Goal: Information Seeking & Learning: Learn about a topic

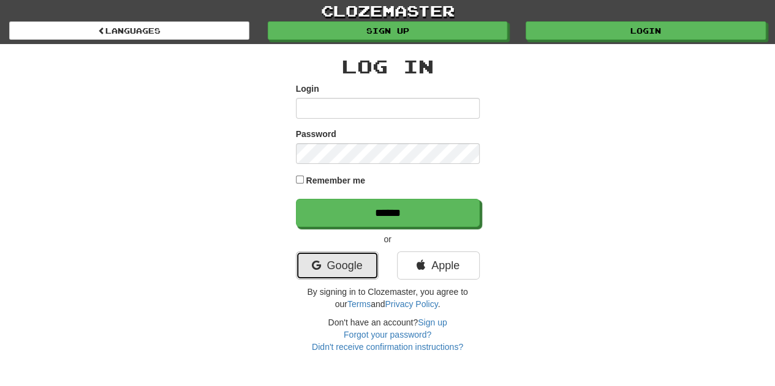
click at [343, 261] on link "Google" at bounding box center [337, 266] width 83 height 28
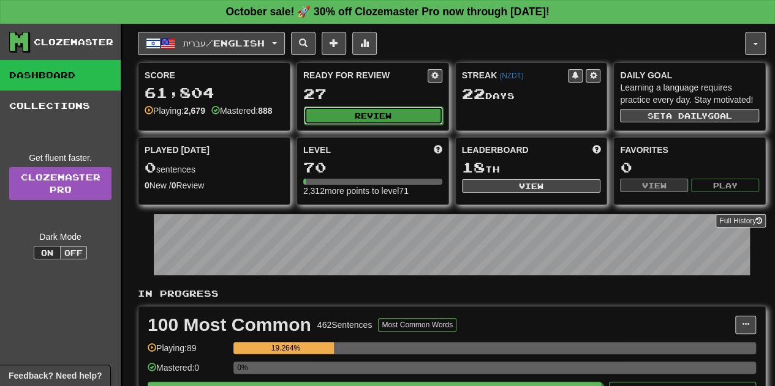
click at [369, 113] on button "Review" at bounding box center [373, 116] width 139 height 18
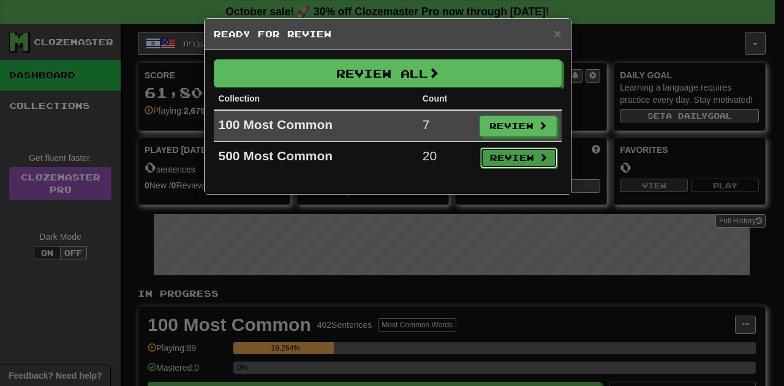
click at [518, 158] on button "Review" at bounding box center [518, 158] width 77 height 21
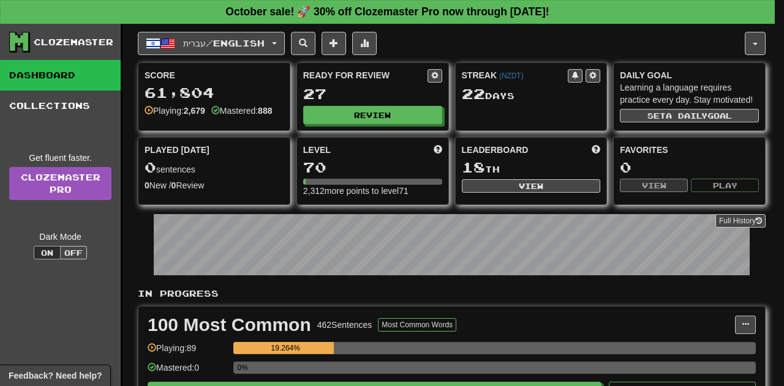
select select "**"
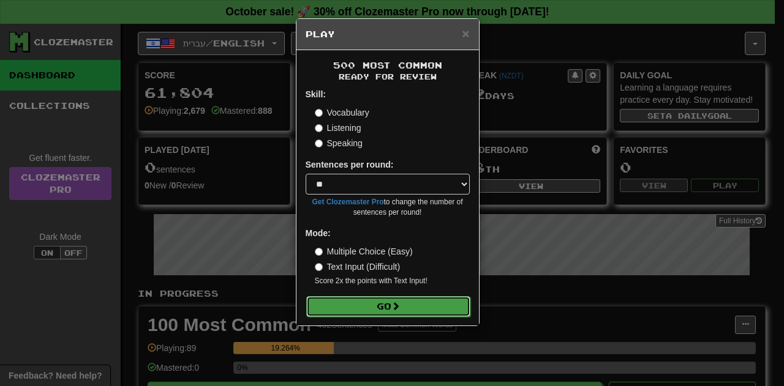
click at [400, 305] on span at bounding box center [395, 306] width 9 height 9
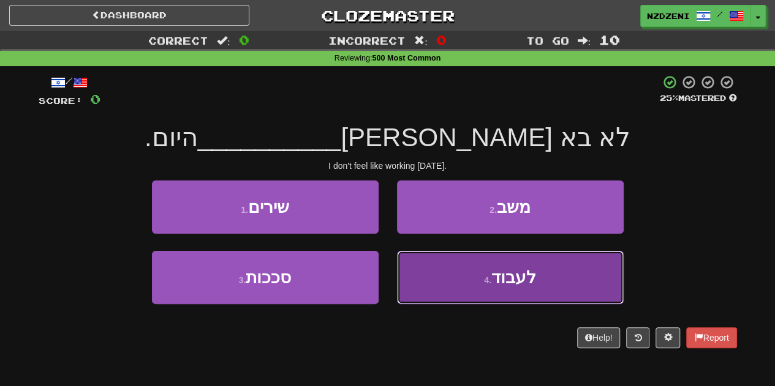
click at [467, 275] on button "4 . לעבוד" at bounding box center [510, 277] width 227 height 53
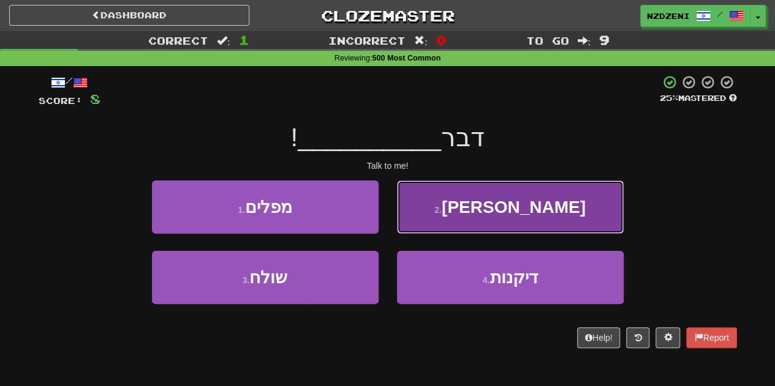
click at [475, 188] on button "2 . אליי" at bounding box center [510, 207] width 227 height 53
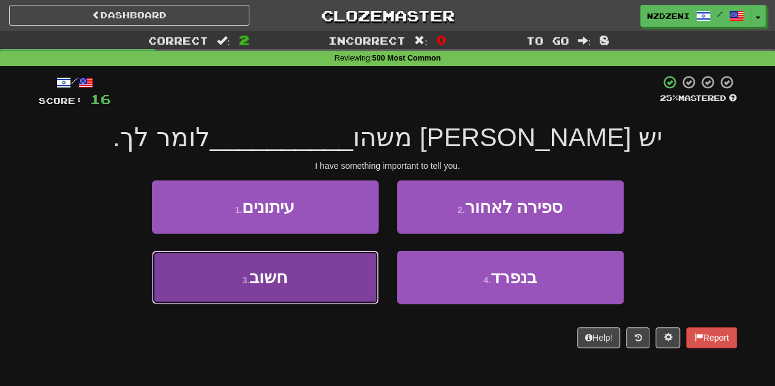
click at [297, 290] on button "3 . חשוב" at bounding box center [265, 277] width 227 height 53
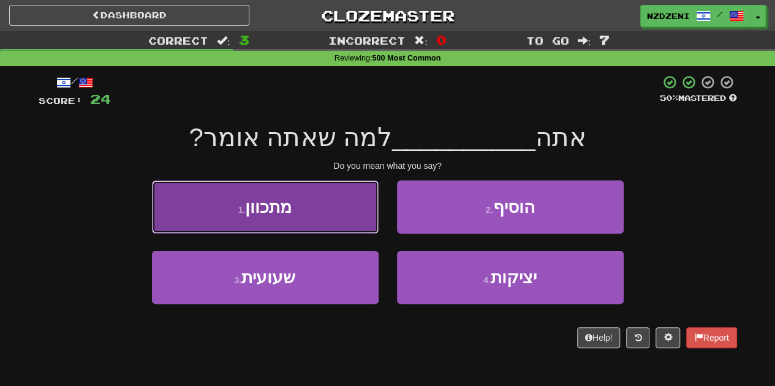
click at [294, 211] on button "1 . מתכוון" at bounding box center [265, 207] width 227 height 53
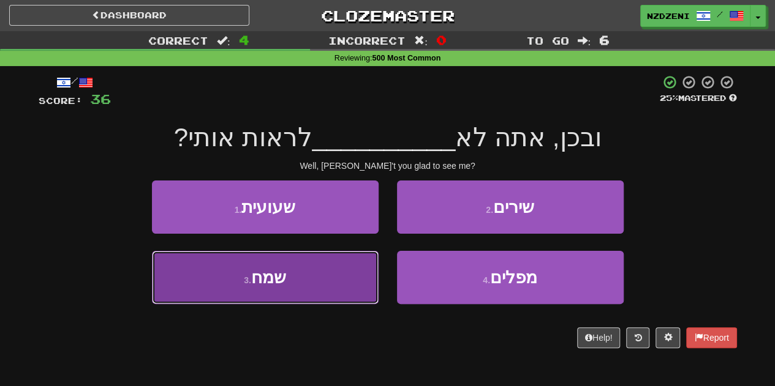
click at [290, 299] on button "3 . שמח" at bounding box center [265, 277] width 227 height 53
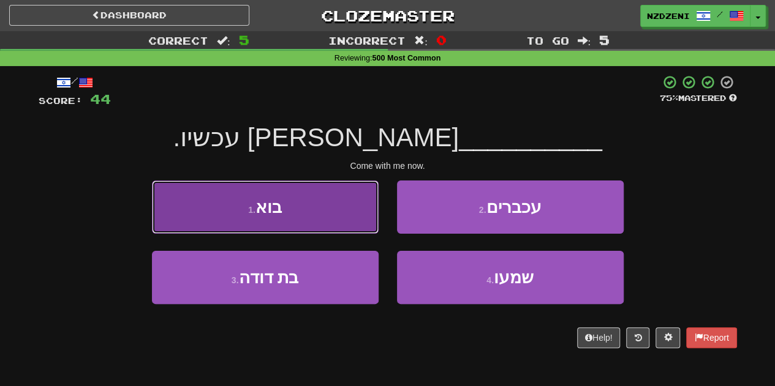
click at [306, 215] on button "1 . בוא" at bounding box center [265, 207] width 227 height 53
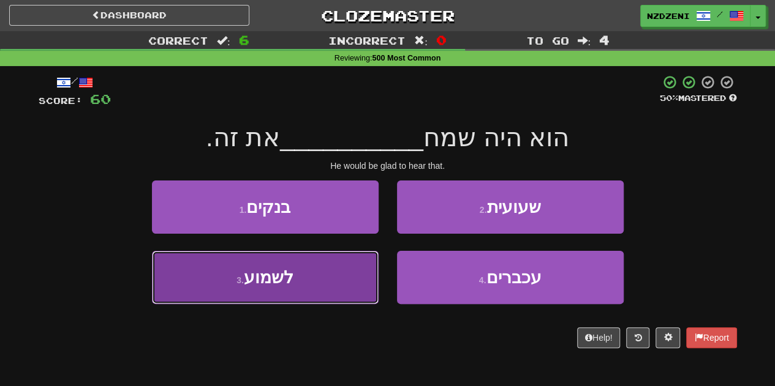
click at [285, 291] on button "3 . לשמוע" at bounding box center [265, 277] width 227 height 53
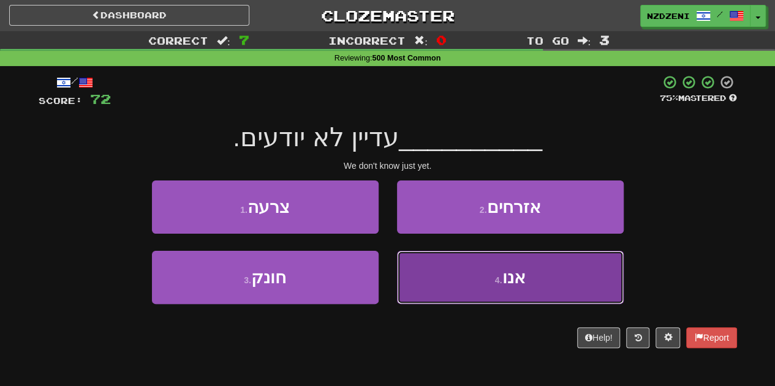
click at [441, 287] on button "4 . אנו" at bounding box center [510, 277] width 227 height 53
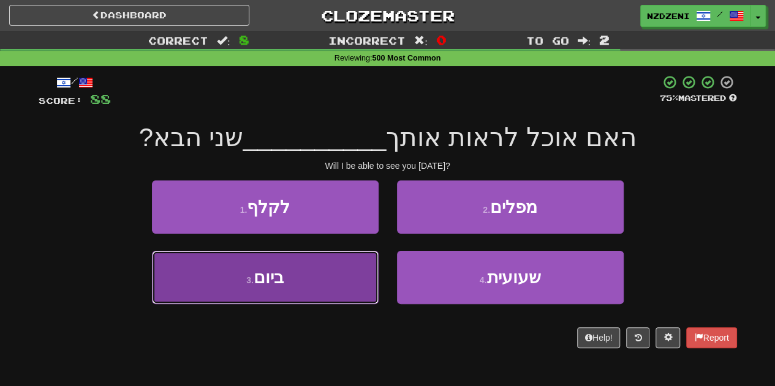
click at [291, 280] on button "3 . ביום" at bounding box center [265, 277] width 227 height 53
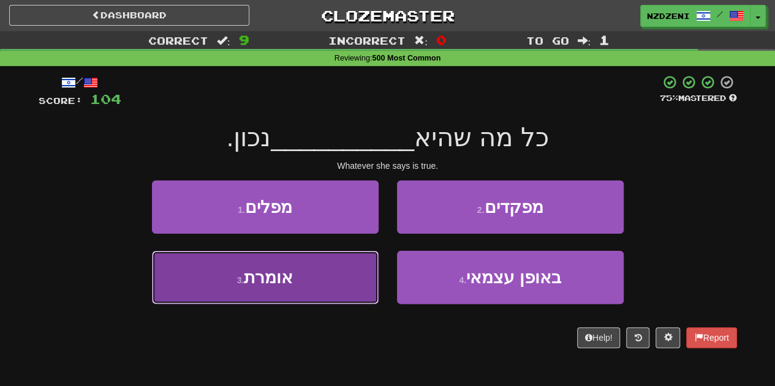
click at [283, 282] on span "אומרת" at bounding box center [268, 277] width 49 height 19
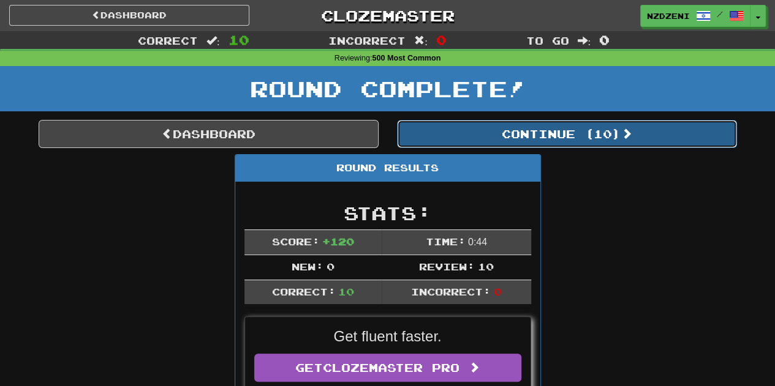
click at [529, 133] on button "Continue ( 10 )" at bounding box center [567, 134] width 340 height 28
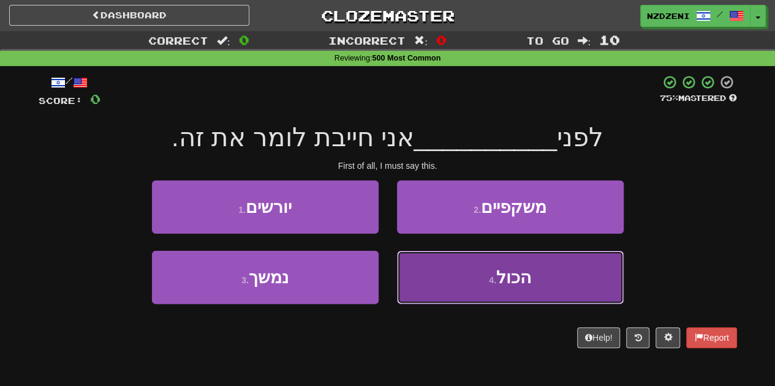
click at [475, 283] on button "4 . הכול" at bounding box center [510, 277] width 227 height 53
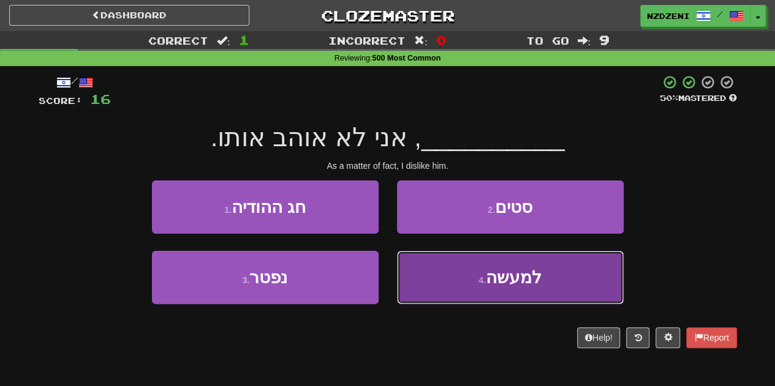
click at [461, 277] on button "4 . למעשה" at bounding box center [510, 277] width 227 height 53
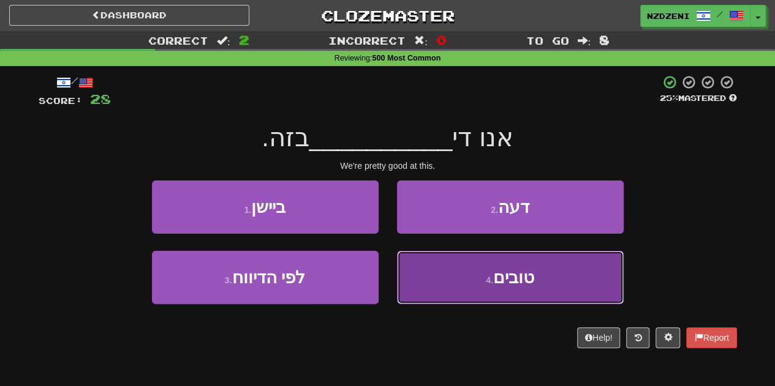
click at [451, 283] on button "4 . טובים" at bounding box center [510, 277] width 227 height 53
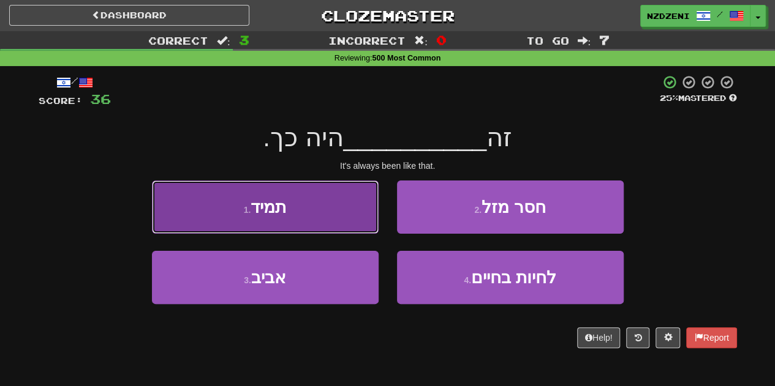
click at [299, 211] on button "1 . תמיד" at bounding box center [265, 207] width 227 height 53
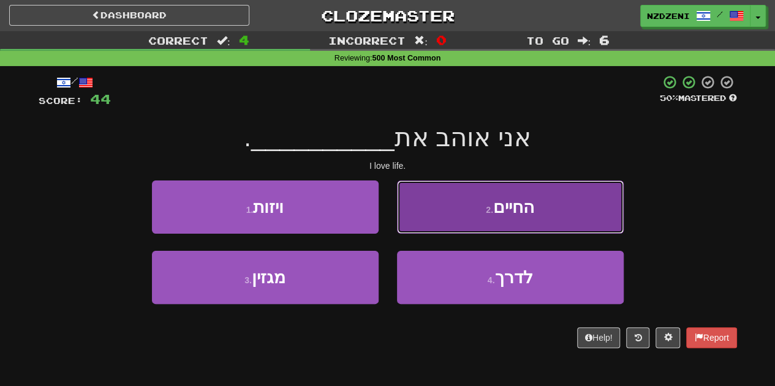
click at [464, 217] on button "2 . החיים" at bounding box center [510, 207] width 227 height 53
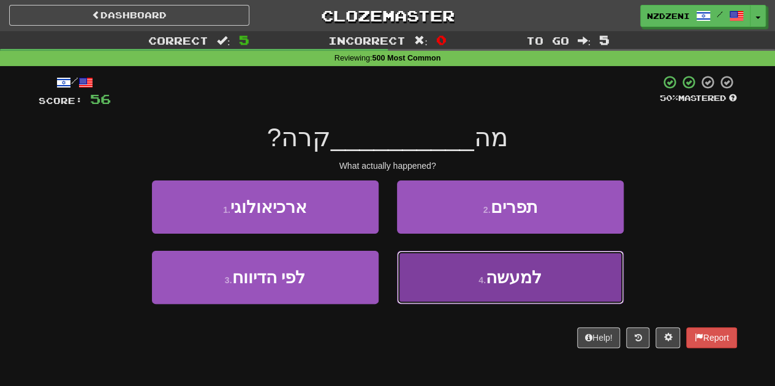
click at [419, 289] on button "4 . למעשה" at bounding box center [510, 277] width 227 height 53
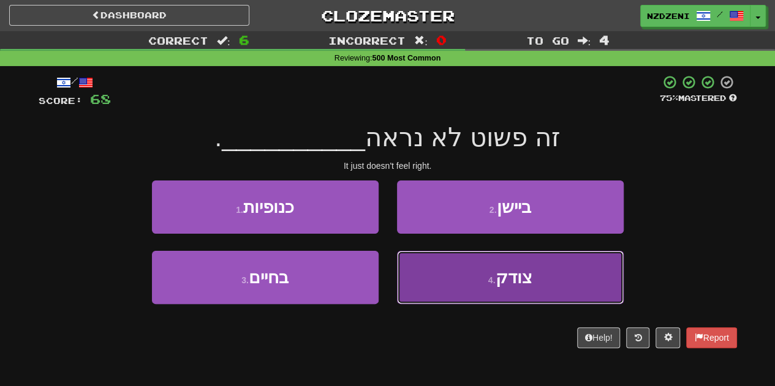
click at [446, 291] on button "4 . צודק" at bounding box center [510, 277] width 227 height 53
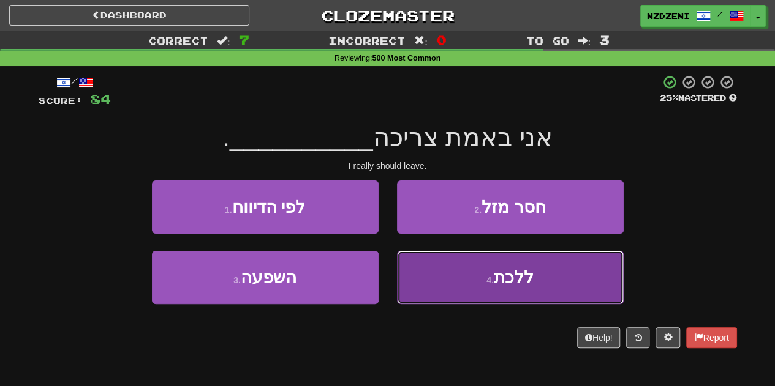
click at [465, 276] on button "4 . ללכת" at bounding box center [510, 277] width 227 height 53
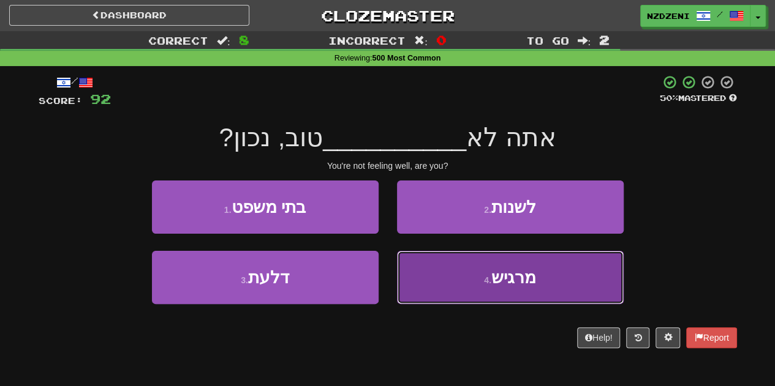
click at [460, 275] on button "4 . מרגיש" at bounding box center [510, 277] width 227 height 53
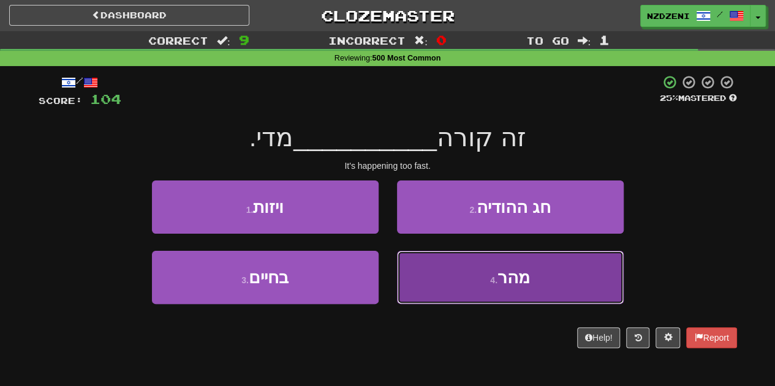
click at [442, 285] on button "4 . מהר" at bounding box center [510, 277] width 227 height 53
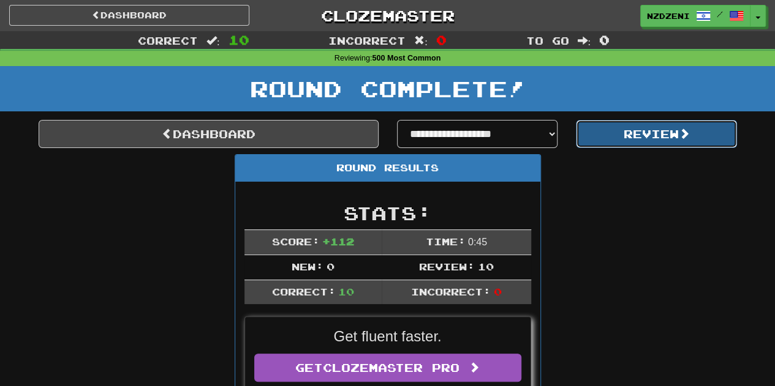
click at [636, 132] on button "Review" at bounding box center [656, 134] width 161 height 28
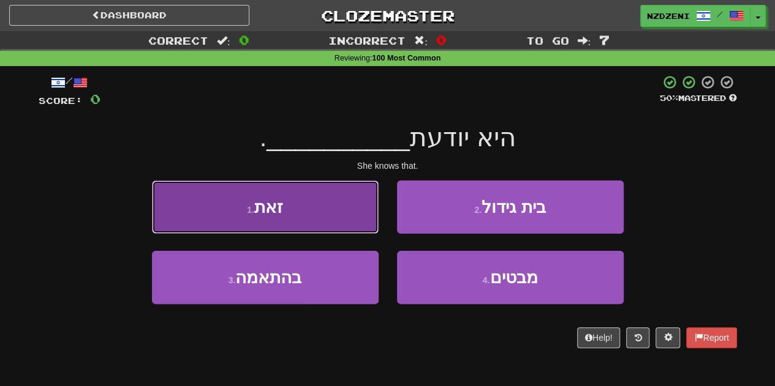
click at [307, 208] on button "1 . זאת" at bounding box center [265, 207] width 227 height 53
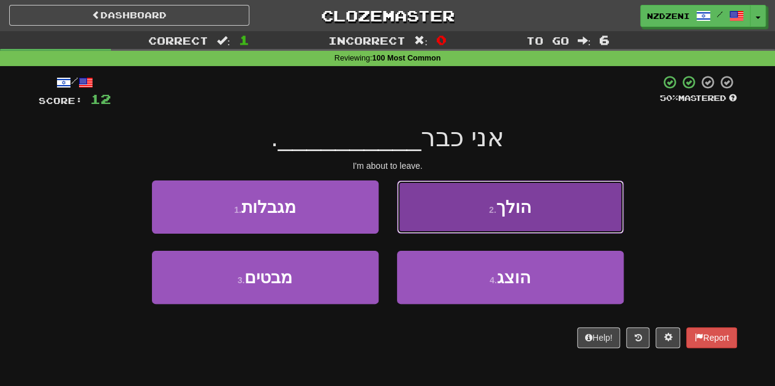
click at [471, 214] on button "2 . הולך" at bounding box center [510, 207] width 227 height 53
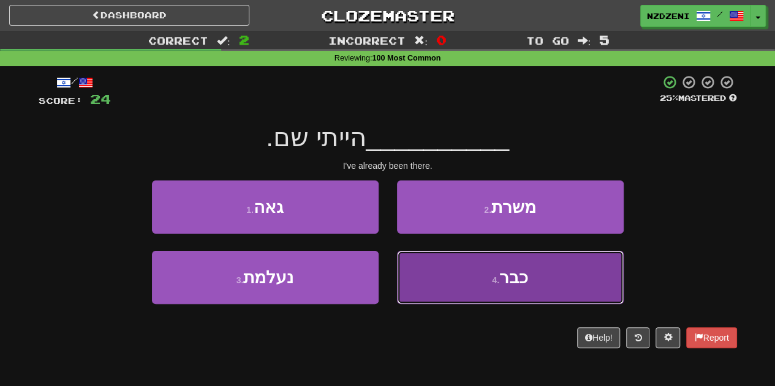
click at [452, 277] on button "4 . כבר" at bounding box center [510, 277] width 227 height 53
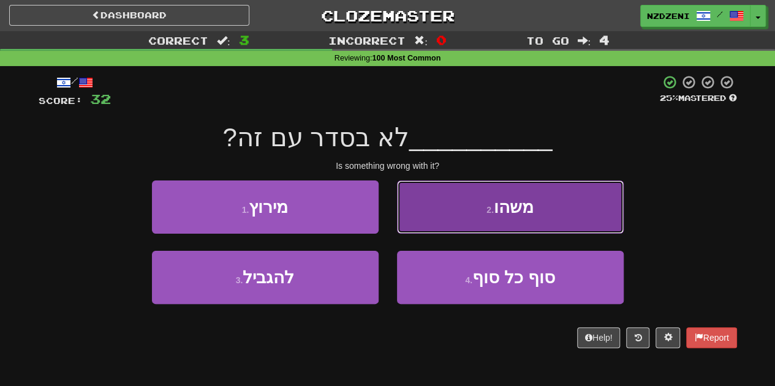
click at [446, 210] on button "2 . משהו" at bounding box center [510, 207] width 227 height 53
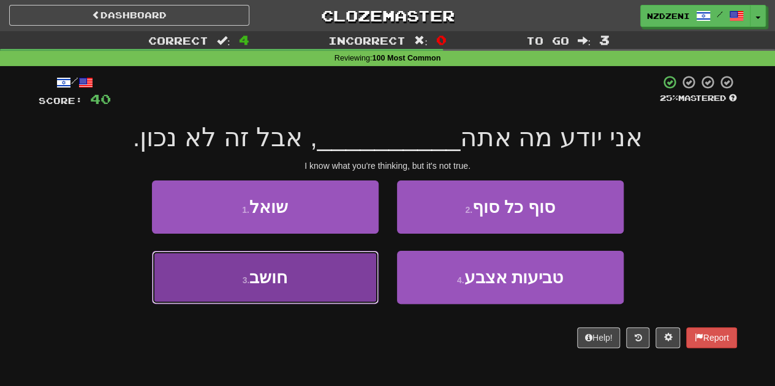
click at [315, 274] on button "3 . חושב" at bounding box center [265, 277] width 227 height 53
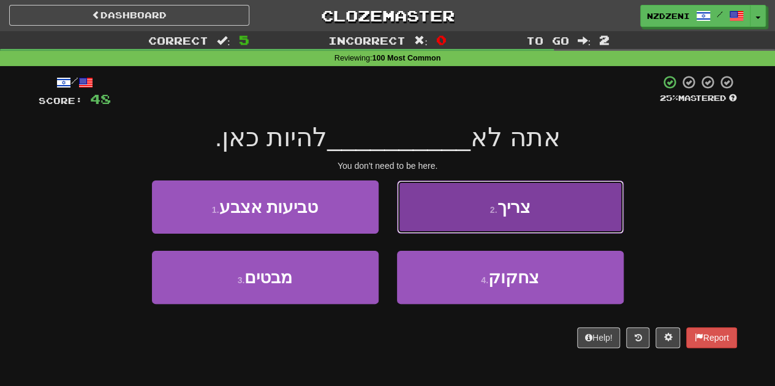
click at [431, 214] on button "2 . צריך" at bounding box center [510, 207] width 227 height 53
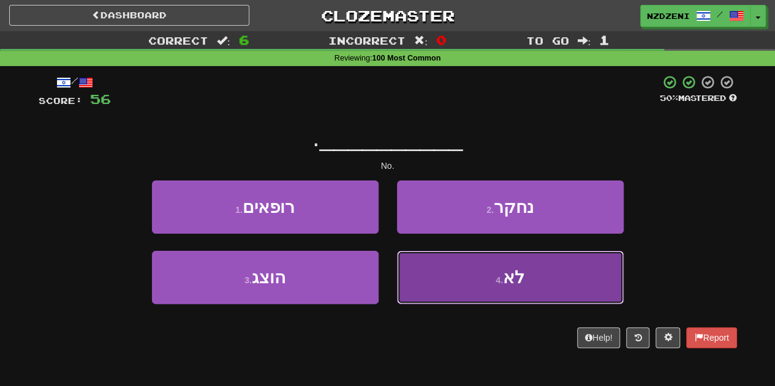
click at [479, 273] on button "4 . לא" at bounding box center [510, 277] width 227 height 53
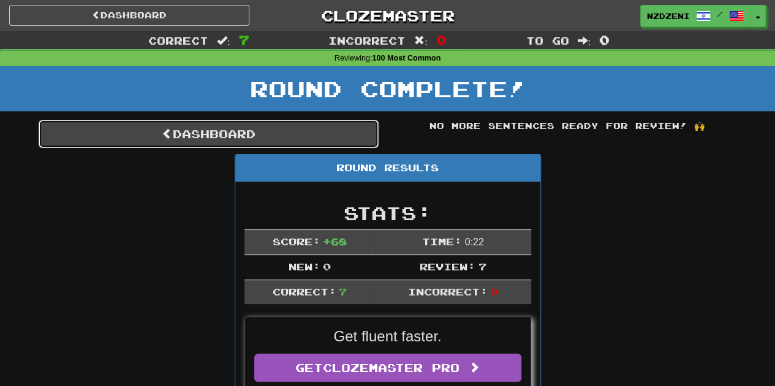
click at [291, 127] on link "Dashboard" at bounding box center [209, 134] width 340 height 28
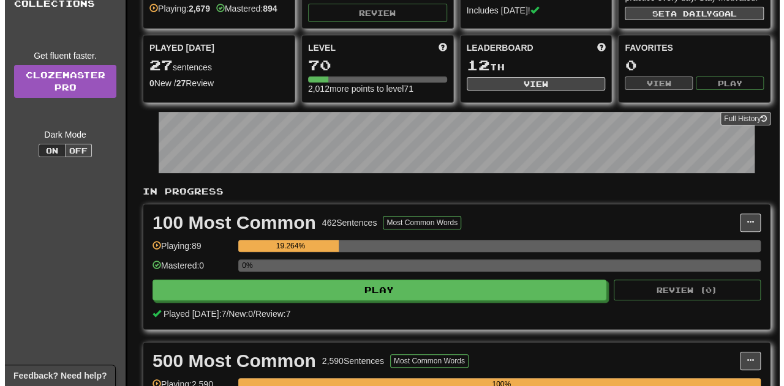
scroll to position [103, 0]
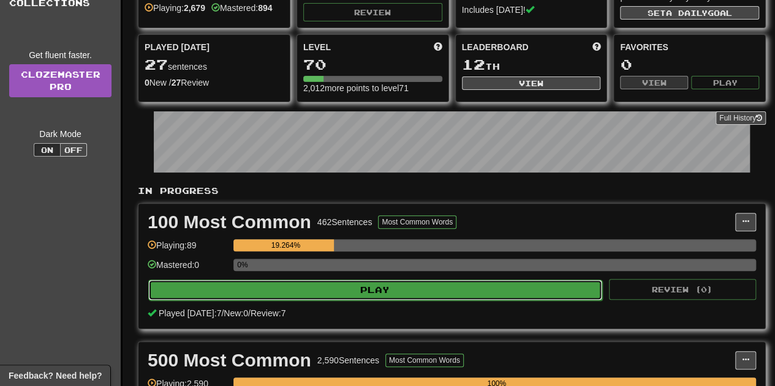
click at [300, 288] on button "Play" at bounding box center [375, 290] width 454 height 21
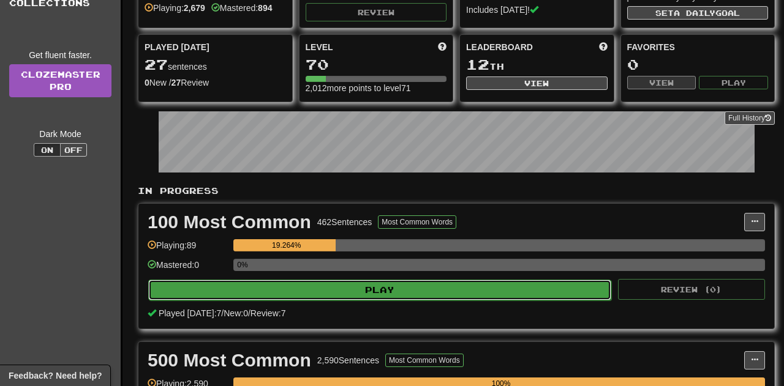
select select "**"
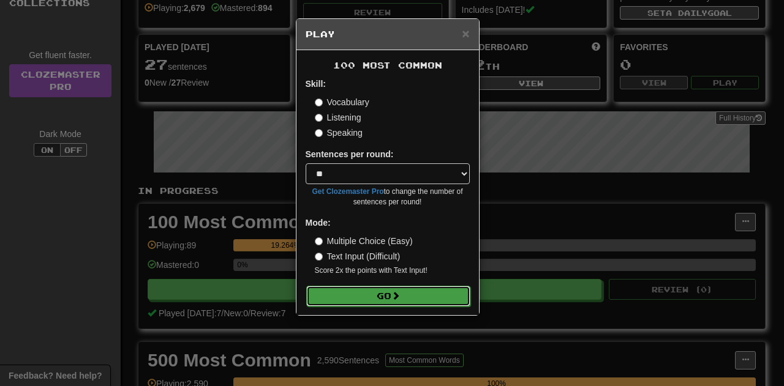
click at [364, 293] on button "Go" at bounding box center [388, 296] width 164 height 21
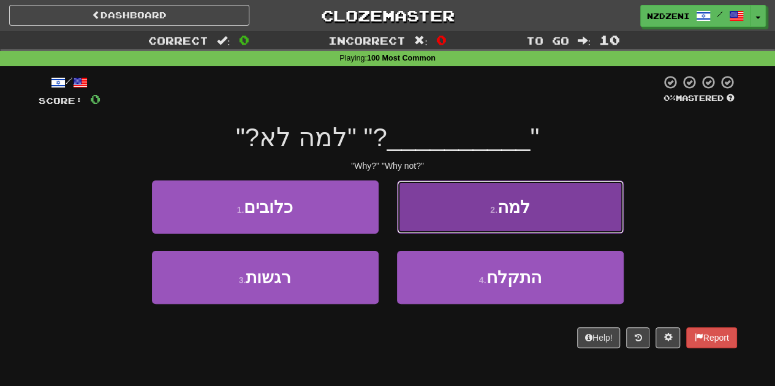
click at [437, 217] on button "2 . למה" at bounding box center [510, 207] width 227 height 53
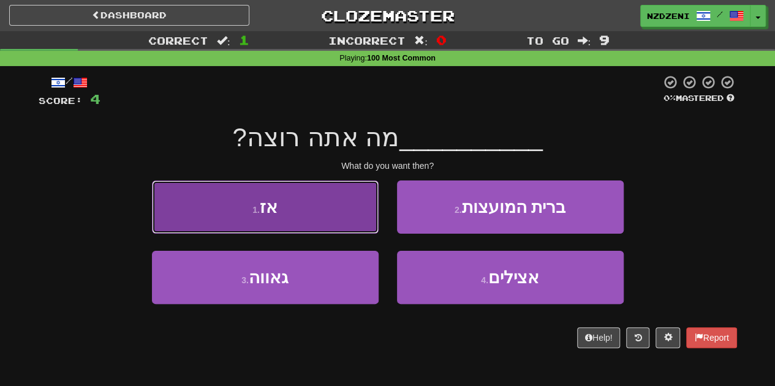
click at [287, 214] on button "1 . אז" at bounding box center [265, 207] width 227 height 53
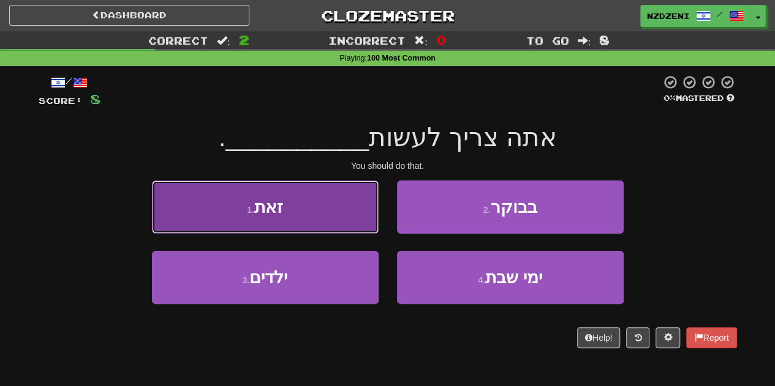
click at [301, 201] on button "1 . זאת" at bounding box center [265, 207] width 227 height 53
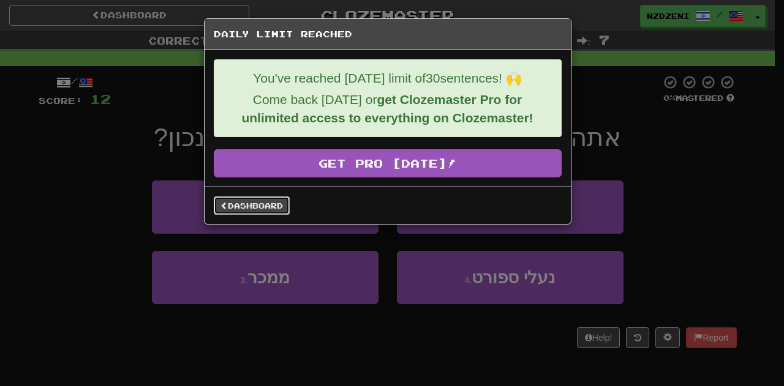
click at [272, 205] on link "Dashboard" at bounding box center [252, 206] width 76 height 18
